Goal: Task Accomplishment & Management: Use online tool/utility

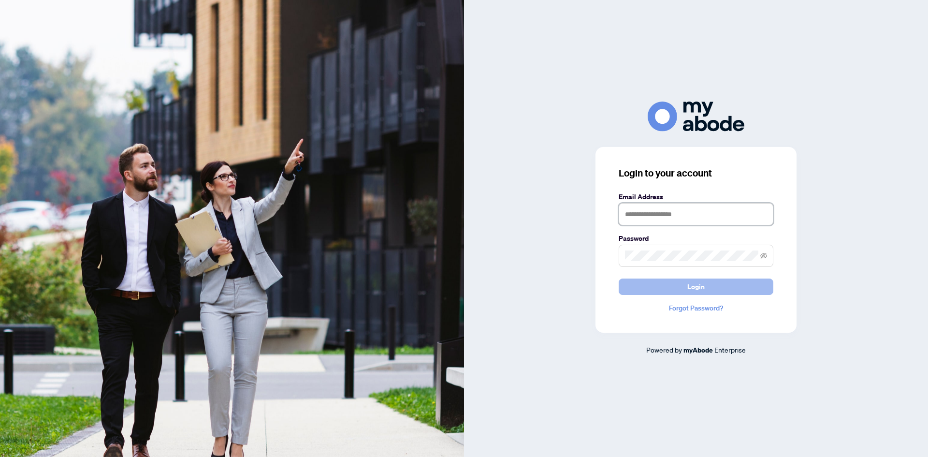
type input "**********"
click at [711, 286] on button "Login" at bounding box center [695, 286] width 155 height 16
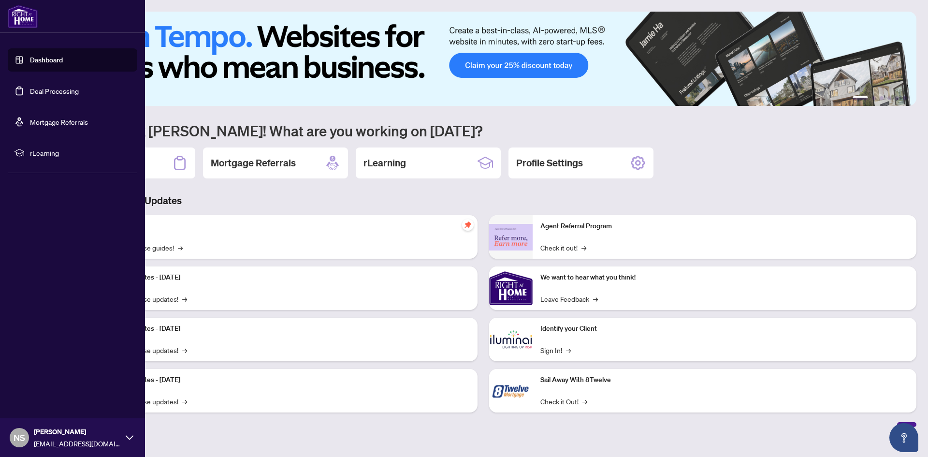
click at [48, 60] on link "Dashboard" at bounding box center [46, 60] width 33 height 9
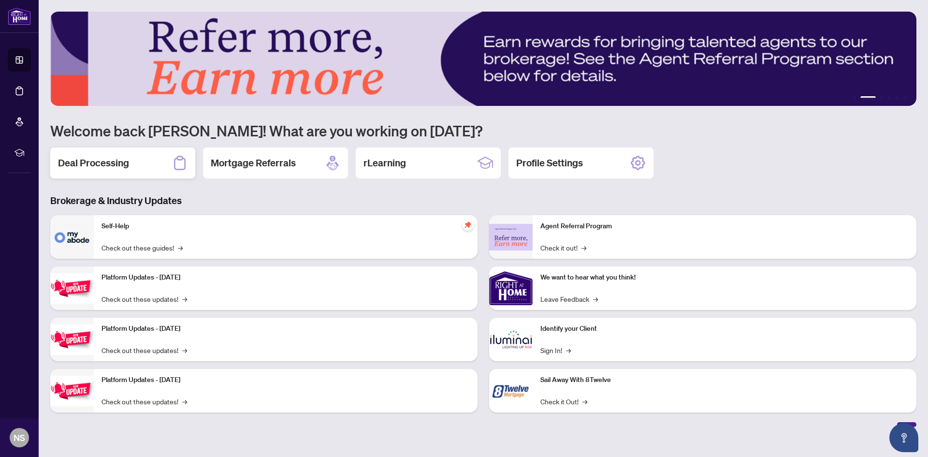
click at [71, 157] on h2 "Deal Processing" at bounding box center [93, 163] width 71 height 14
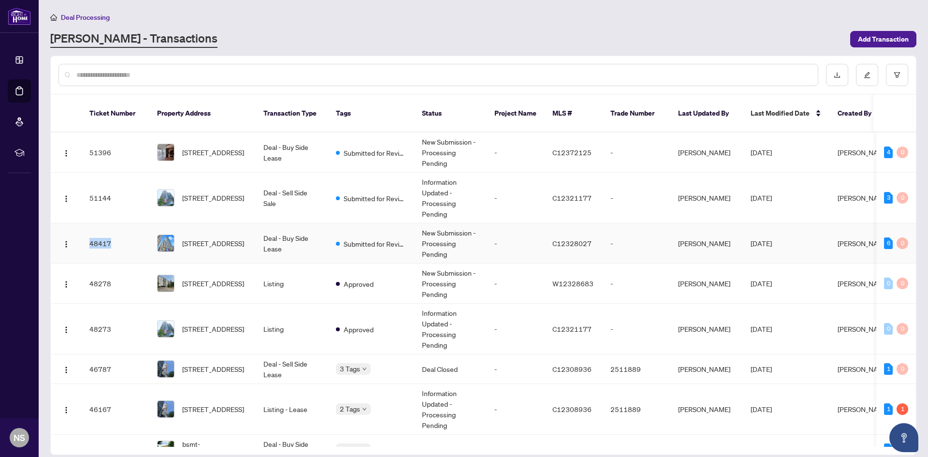
drag, startPoint x: 115, startPoint y: 231, endPoint x: 85, endPoint y: 231, distance: 30.9
click at [85, 231] on td "48417" at bounding box center [116, 243] width 68 height 40
click at [230, 192] on span "1110-1001 Bay St, Toronto, Ontario M5S 3A6, Canada" at bounding box center [213, 197] width 62 height 11
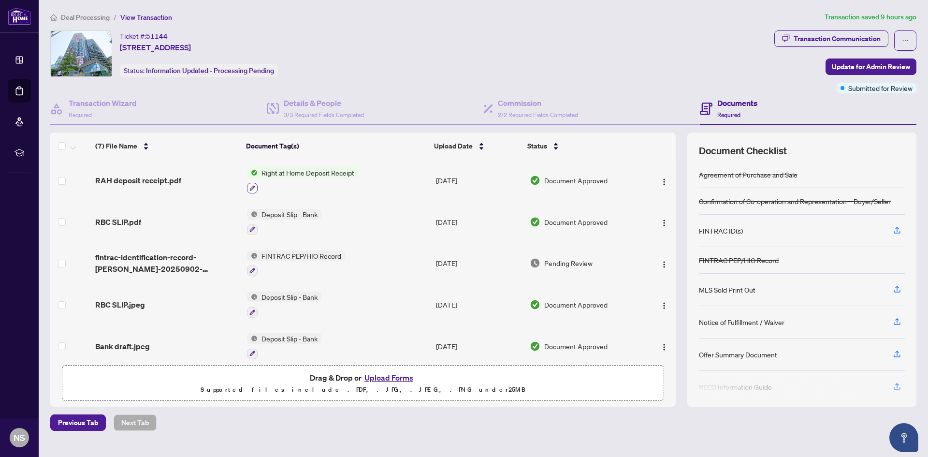
click at [247, 185] on button "button" at bounding box center [252, 188] width 11 height 11
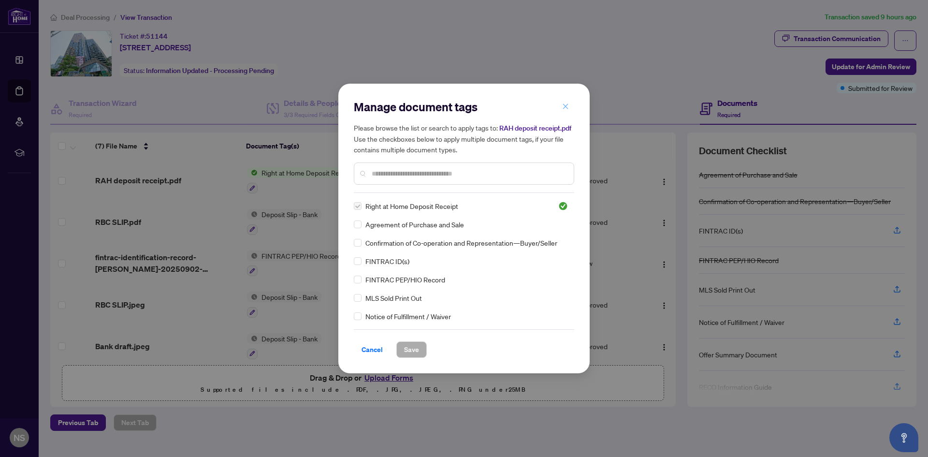
click at [567, 106] on icon "close" at bounding box center [565, 106] width 7 height 7
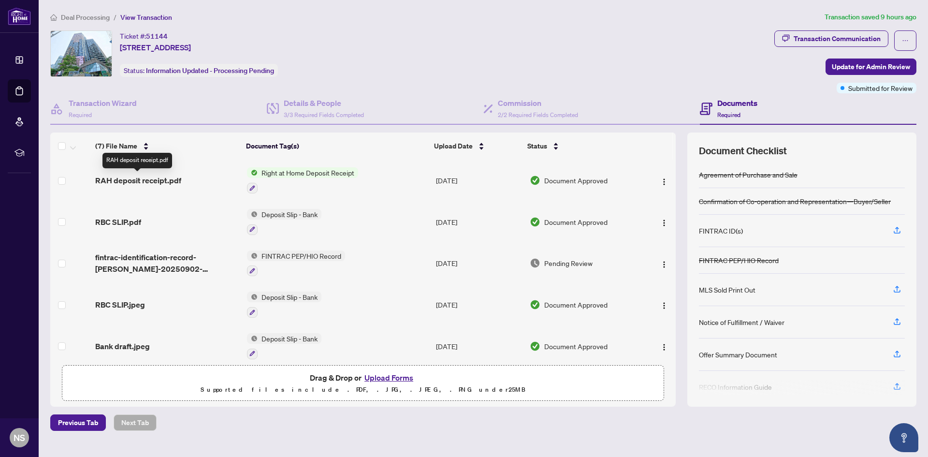
click at [118, 178] on span "RAH deposit receipt.pdf" at bounding box center [138, 180] width 86 height 12
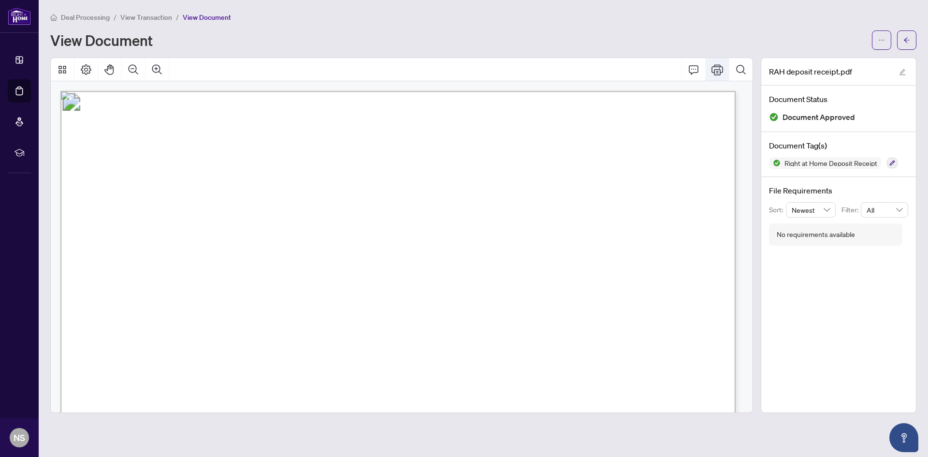
click at [717, 66] on icon "Print" at bounding box center [717, 69] width 12 height 11
